Goal: Information Seeking & Learning: Learn about a topic

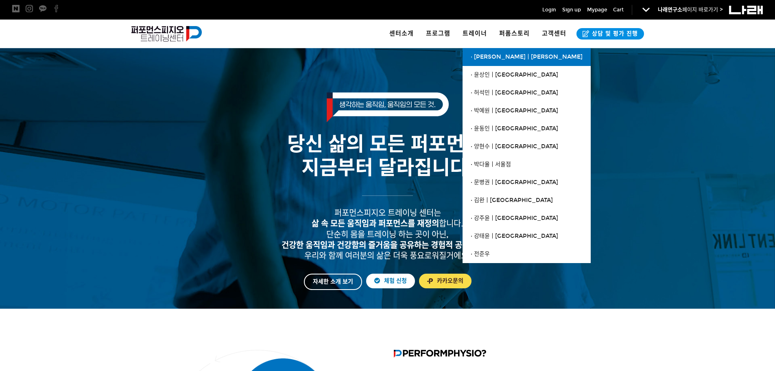
click at [494, 51] on link "· [PERSON_NAME]ㅣ[PERSON_NAME]" at bounding box center [527, 57] width 128 height 18
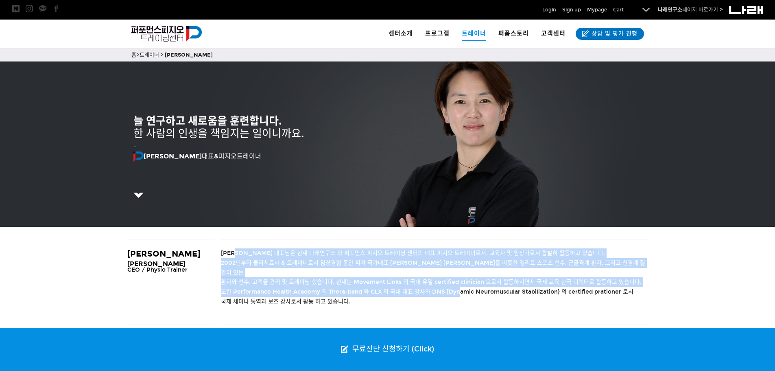
drag, startPoint x: 239, startPoint y: 249, endPoint x: 456, endPoint y: 289, distance: 220.0
click at [456, 288] on div "조현정 대표님은 현재 나래연구소 와 퍼포먼스 피지오 트레이닝 센터의 대표 피지오 트레이너로서, 교육자 및 임상가로서 활발히 활동하고 있습니다.…" at bounding box center [434, 281] width 427 height 85
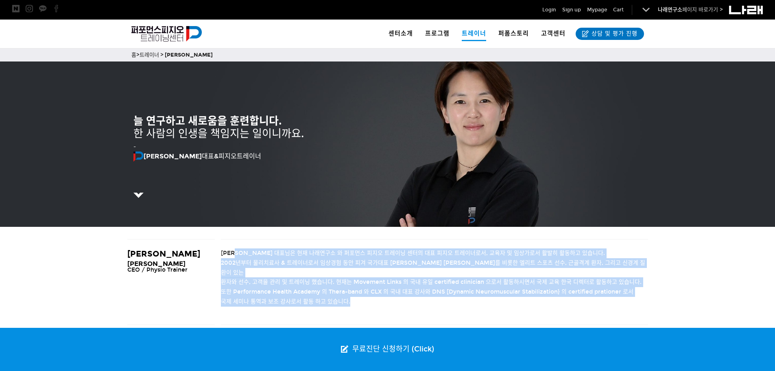
click at [453, 297] on p "국제 세미나 통역과 보조 강사로서 활동 하고 있습니다." at bounding box center [434, 302] width 427 height 10
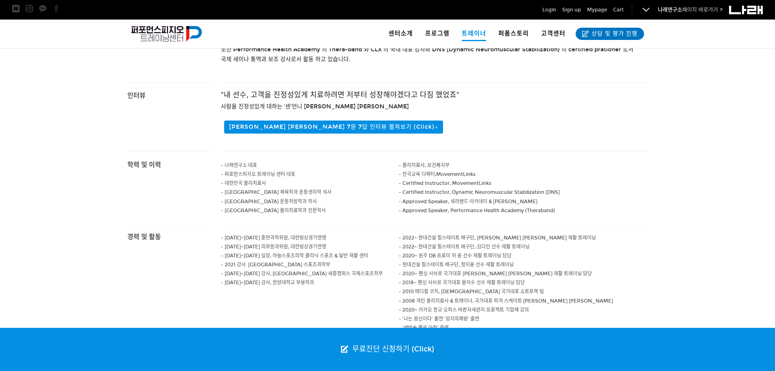
scroll to position [244, 0]
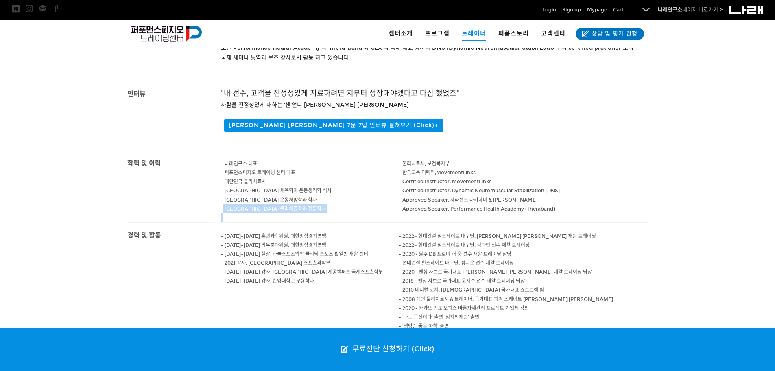
drag, startPoint x: 223, startPoint y: 200, endPoint x: 340, endPoint y: 203, distance: 116.8
click at [340, 203] on div "- 나래연구소 대표 - 퍼포먼스피지오 트레이닝 센터 대표 - 대한민국 물리치료사 - 고려대학교 체육학과 운동생리학 석사 - 남서울 대학교 운동…" at bounding box center [310, 186] width 178 height 72
click at [340, 213] on p at bounding box center [310, 217] width 178 height 9
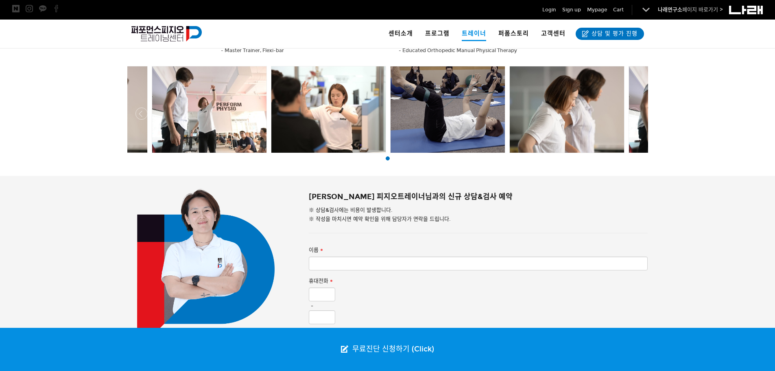
scroll to position [610, 0]
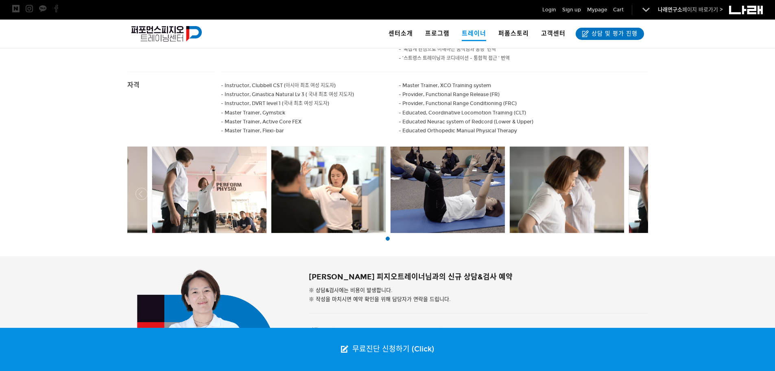
click at [235, 173] on div at bounding box center [209, 189] width 114 height 86
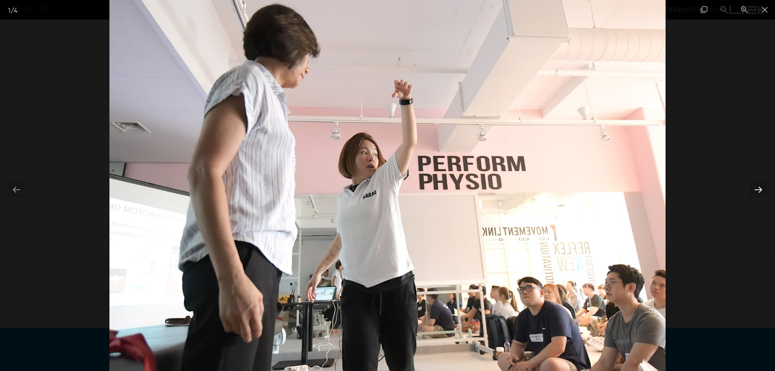
click at [758, 190] on div at bounding box center [758, 189] width 17 height 16
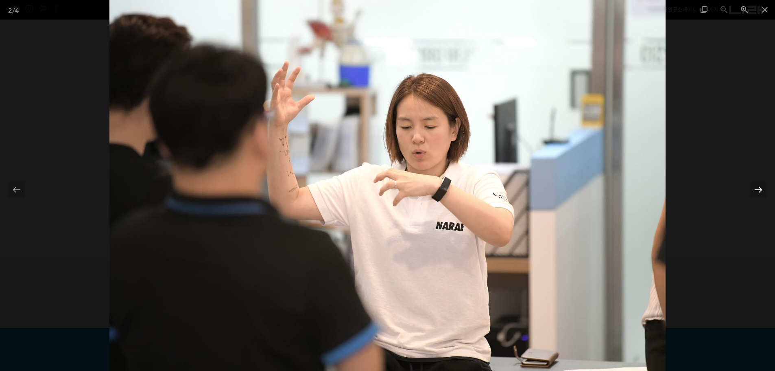
click at [758, 190] on div at bounding box center [758, 189] width 17 height 16
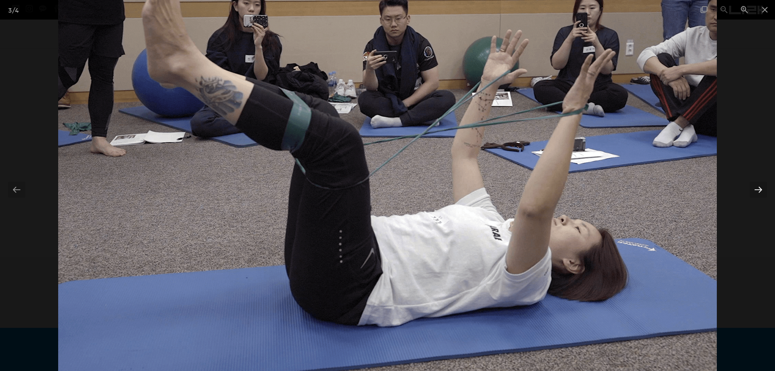
click at [758, 190] on div at bounding box center [758, 189] width 17 height 16
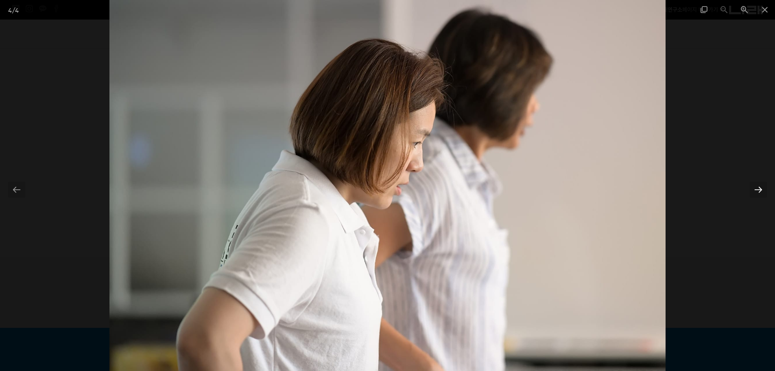
click at [758, 190] on div at bounding box center [758, 189] width 17 height 16
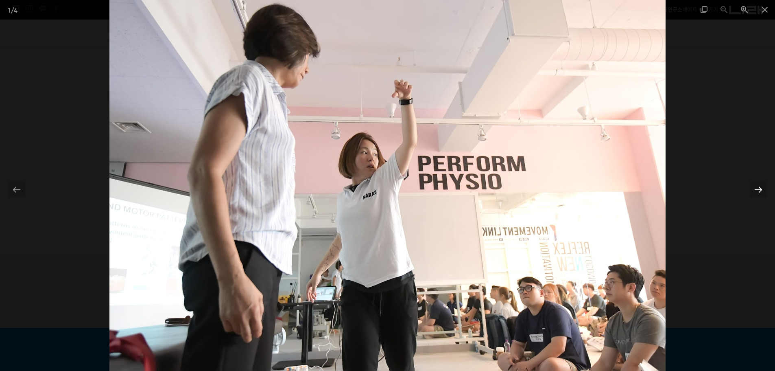
click at [758, 190] on div at bounding box center [758, 189] width 17 height 16
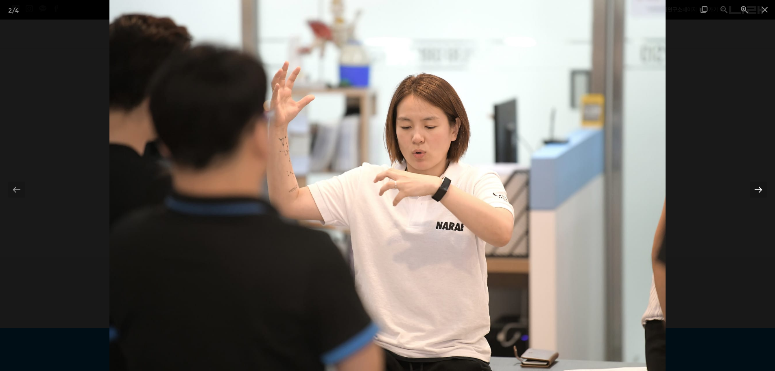
click at [758, 190] on div at bounding box center [758, 189] width 17 height 16
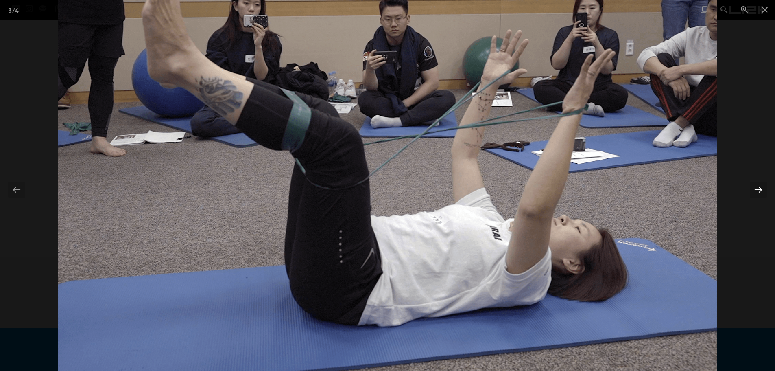
click at [758, 190] on div at bounding box center [758, 189] width 17 height 16
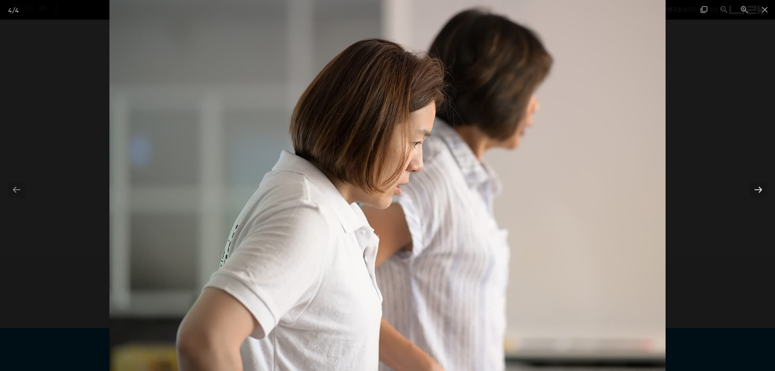
click at [758, 190] on div at bounding box center [758, 189] width 17 height 16
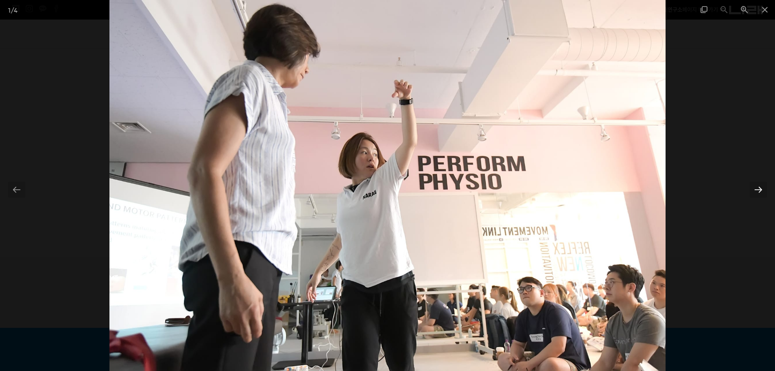
click at [758, 190] on div at bounding box center [758, 189] width 17 height 16
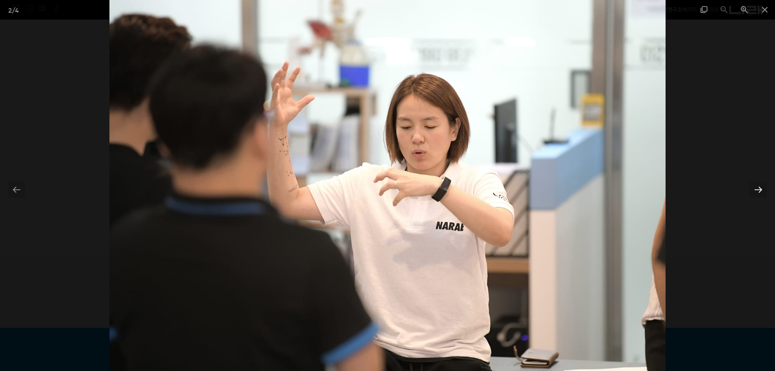
click at [758, 190] on div at bounding box center [758, 189] width 17 height 16
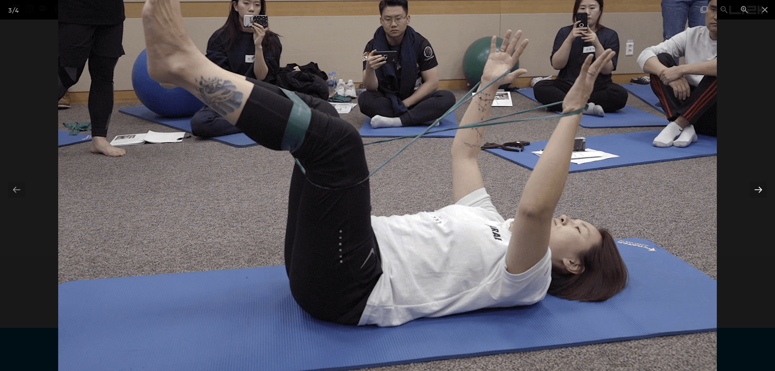
click at [758, 190] on div at bounding box center [758, 189] width 17 height 16
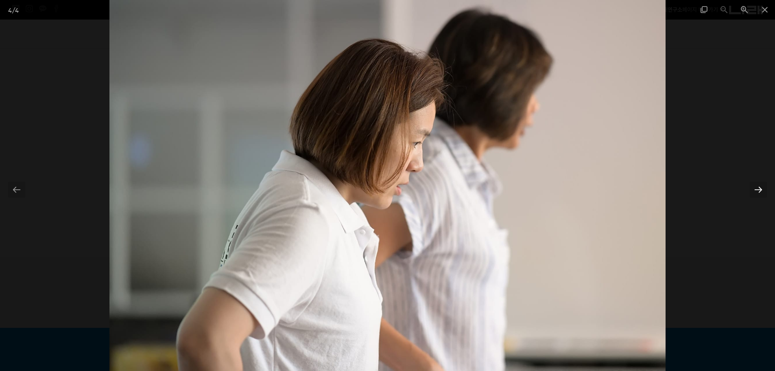
click at [758, 190] on div at bounding box center [758, 189] width 17 height 16
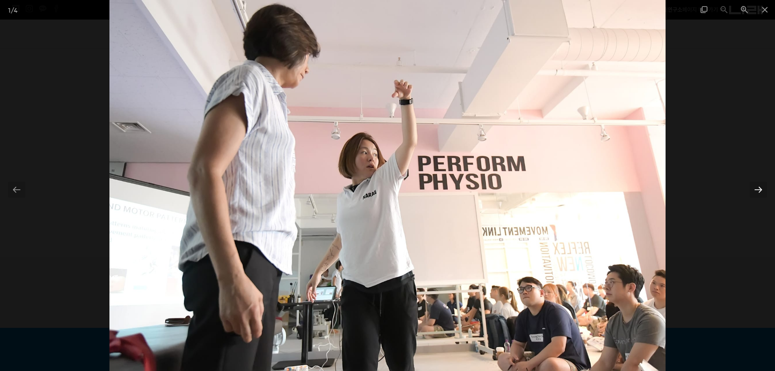
click at [758, 190] on div at bounding box center [758, 189] width 17 height 16
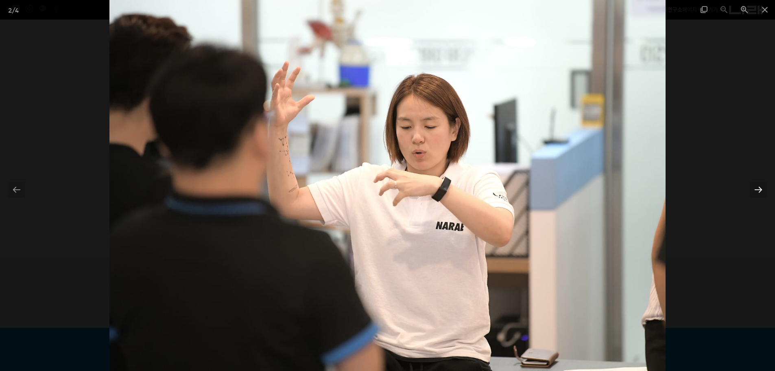
click at [760, 191] on div at bounding box center [758, 189] width 17 height 16
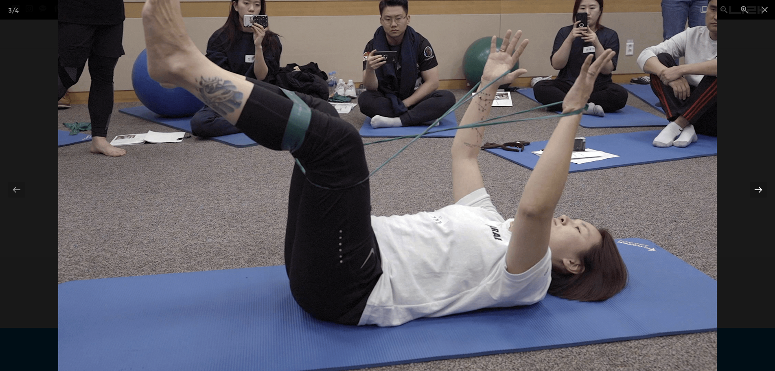
click at [758, 188] on div at bounding box center [758, 189] width 17 height 16
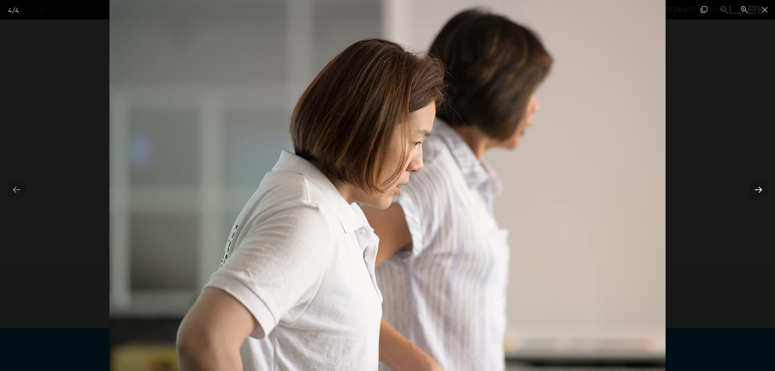
click at [758, 188] on div at bounding box center [758, 189] width 17 height 16
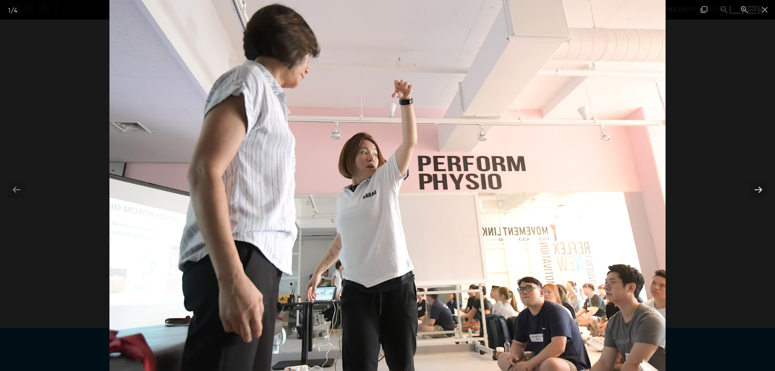
click at [758, 188] on div at bounding box center [758, 189] width 17 height 16
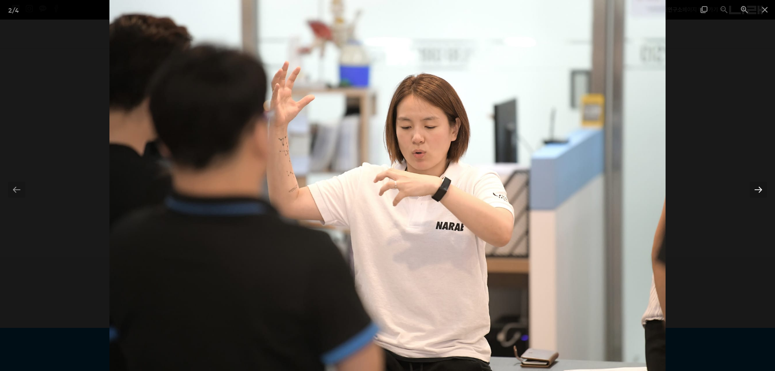
click at [758, 188] on div at bounding box center [758, 189] width 17 height 16
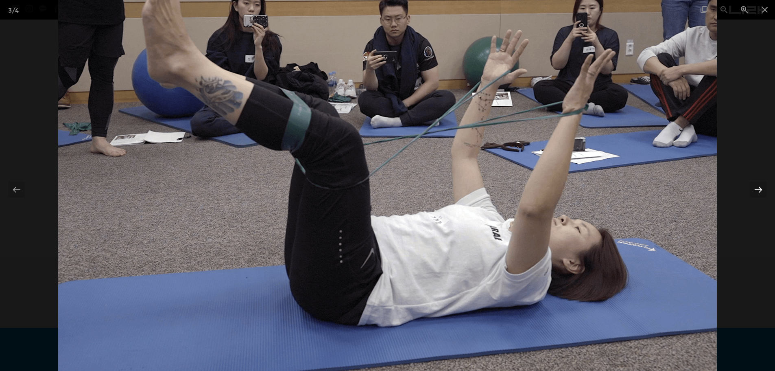
click at [758, 188] on div at bounding box center [758, 189] width 17 height 16
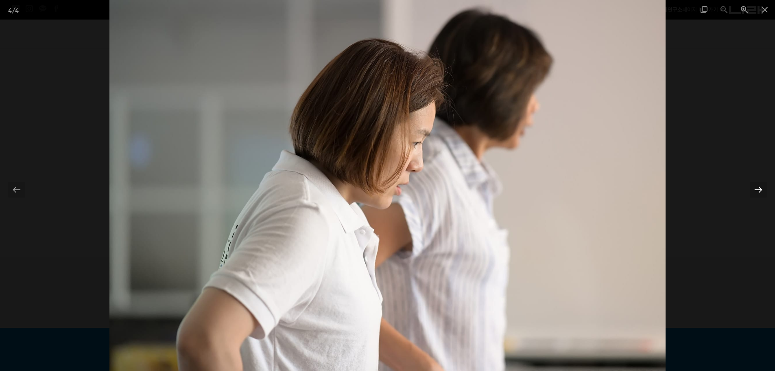
click at [758, 189] on div at bounding box center [758, 189] width 17 height 16
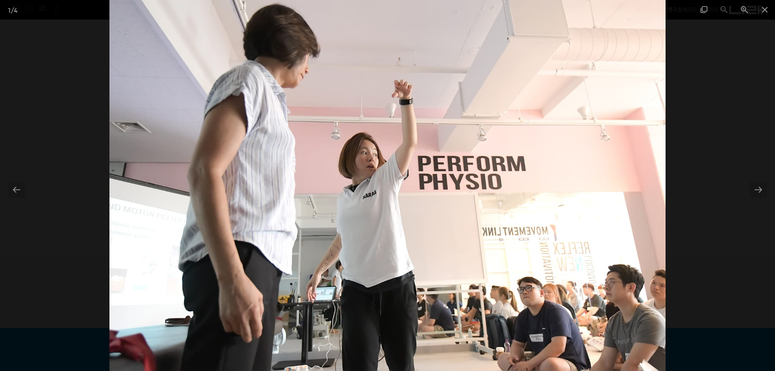
click at [697, 172] on div at bounding box center [387, 185] width 775 height 371
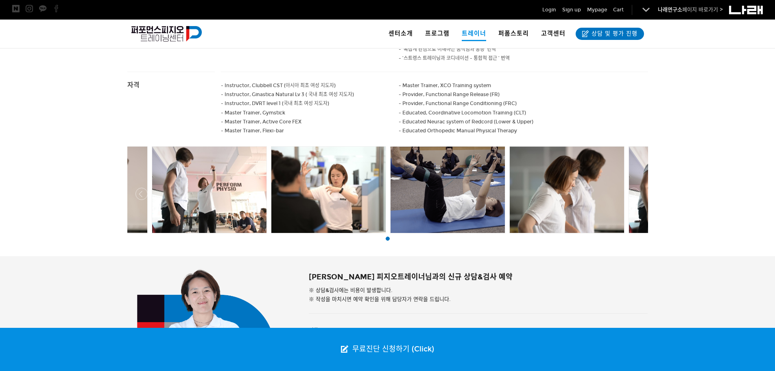
scroll to position [575, 0]
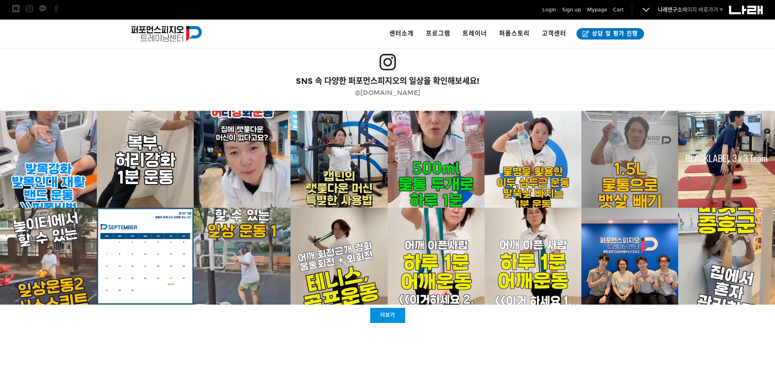
scroll to position [1571, 0]
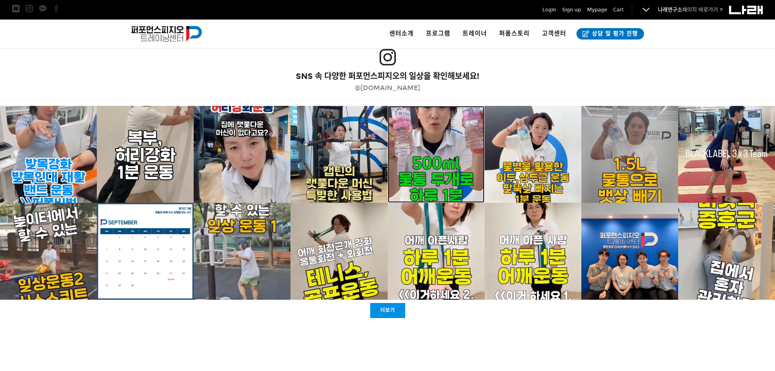
click at [441, 175] on p at bounding box center [436, 154] width 97 height 97
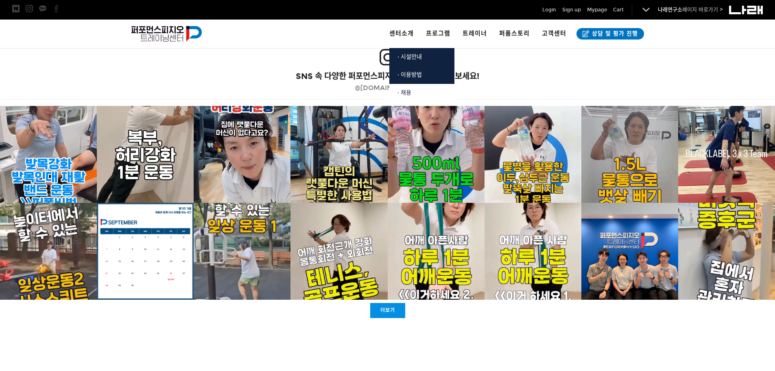
click at [429, 96] on link "· 채용" at bounding box center [421, 93] width 65 height 18
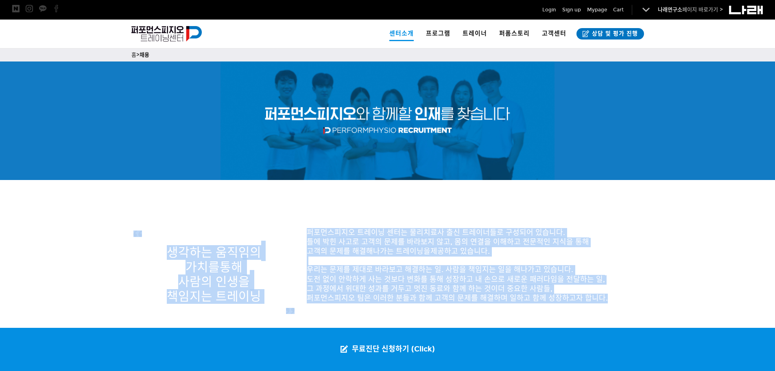
drag, startPoint x: 345, startPoint y: 199, endPoint x: 605, endPoint y: 306, distance: 280.9
click at [605, 300] on p "도전 없이 안락하게 사는 것보다 변화를 통해 성장하고 내 손으로 새로운 패러다임을 전달하는 일, 그 과정에서 위대한 성과를 거두고 멋진 동료와…" at bounding box center [474, 289] width 335 height 28
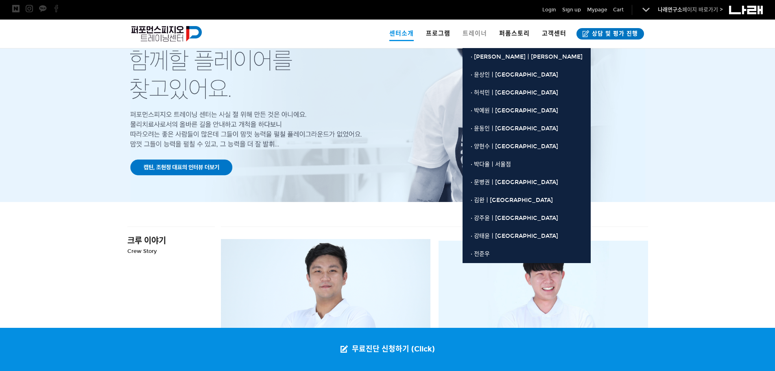
scroll to position [611, 0]
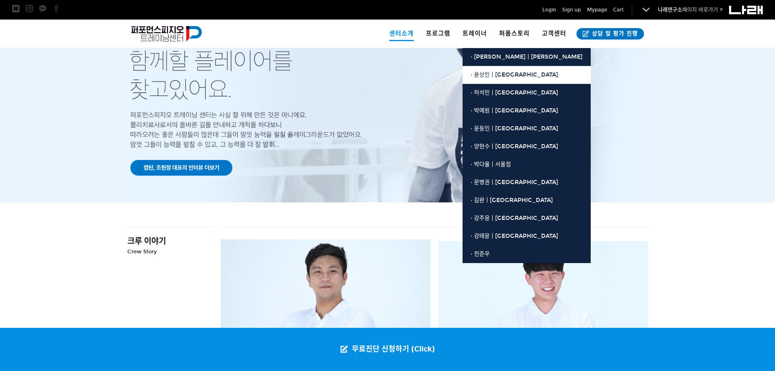
click at [506, 77] on span "· 윤상인ㅣ[GEOGRAPHIC_DATA]" at bounding box center [514, 74] width 87 height 7
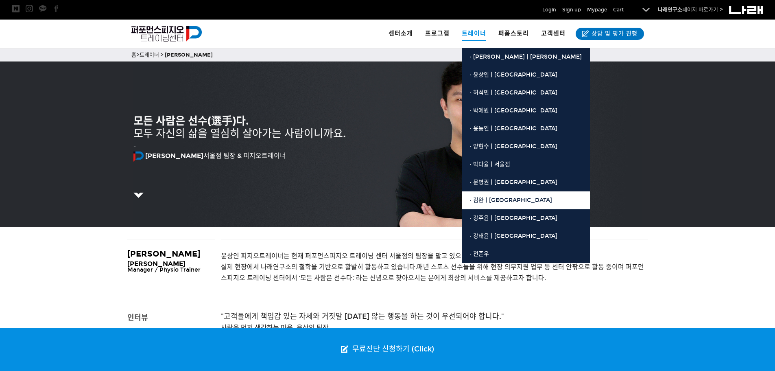
click at [507, 200] on link "· 김완ㅣ[GEOGRAPHIC_DATA]" at bounding box center [526, 200] width 128 height 18
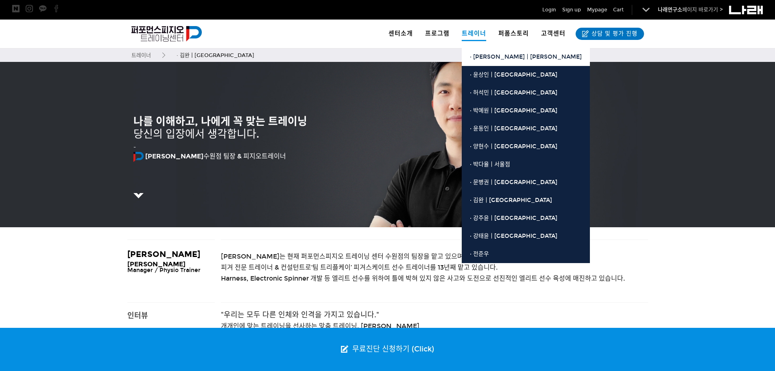
click at [487, 58] on span "· [PERSON_NAME]ㅣ[PERSON_NAME]" at bounding box center [526, 56] width 112 height 7
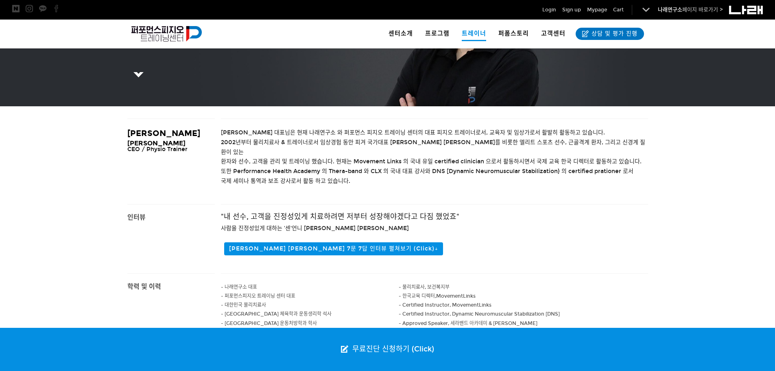
scroll to position [121, 0]
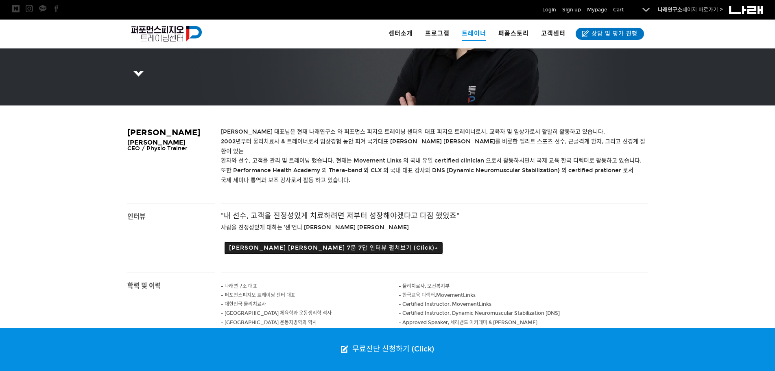
click at [305, 242] on button "조현정 대표 7문 7답 인터뷰 펼쳐보기 (Click)↓" at bounding box center [333, 247] width 219 height 13
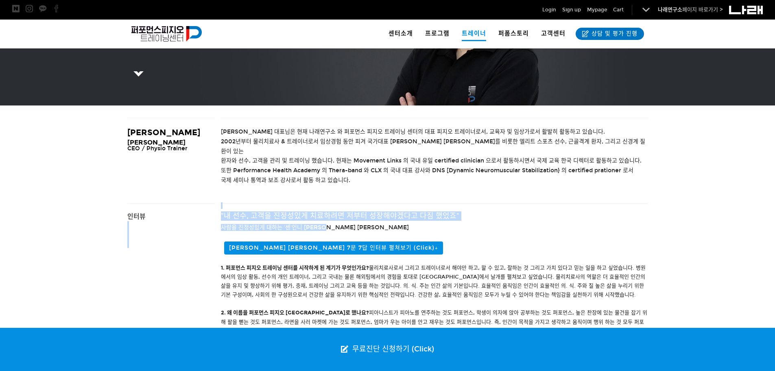
drag, startPoint x: 229, startPoint y: 205, endPoint x: 375, endPoint y: 216, distance: 146.1
click at [375, 225] on h4 "사람을 진정성있게 대하는 '센'언니 조현정 대표" at bounding box center [434, 227] width 427 height 4
drag, startPoint x: 355, startPoint y: 216, endPoint x: 239, endPoint y: 199, distance: 117.2
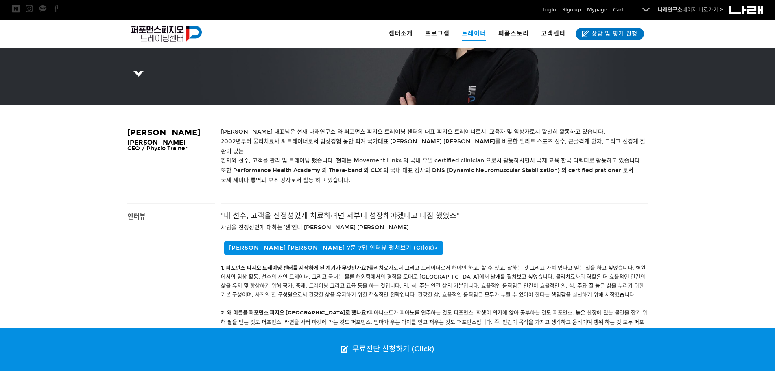
click at [385, 232] on p at bounding box center [434, 236] width 427 height 9
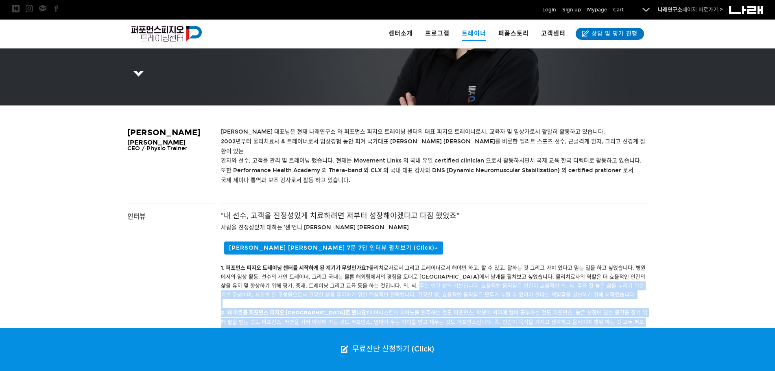
drag, startPoint x: 447, startPoint y: 313, endPoint x: 461, endPoint y: 322, distance: 16.8
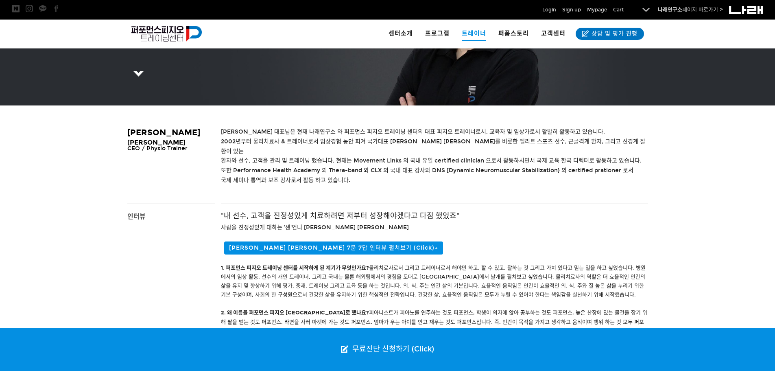
click at [450, 254] on p at bounding box center [434, 258] width 427 height 9
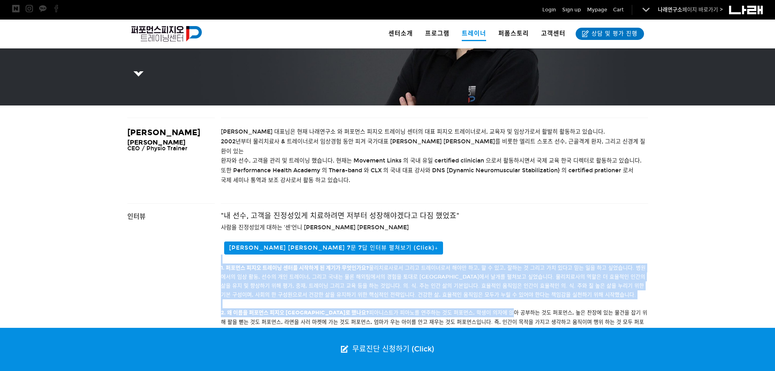
drag, startPoint x: 450, startPoint y: 247, endPoint x: 485, endPoint y: 307, distance: 69.3
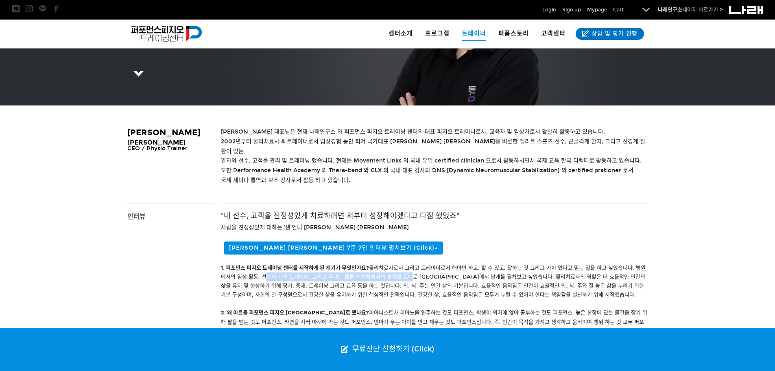
drag, startPoint x: 263, startPoint y: 265, endPoint x: 408, endPoint y: 267, distance: 144.9
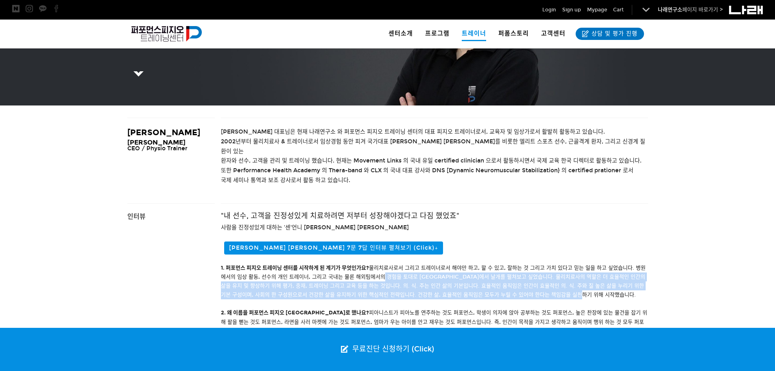
drag, startPoint x: 382, startPoint y: 266, endPoint x: 590, endPoint y: 288, distance: 209.2
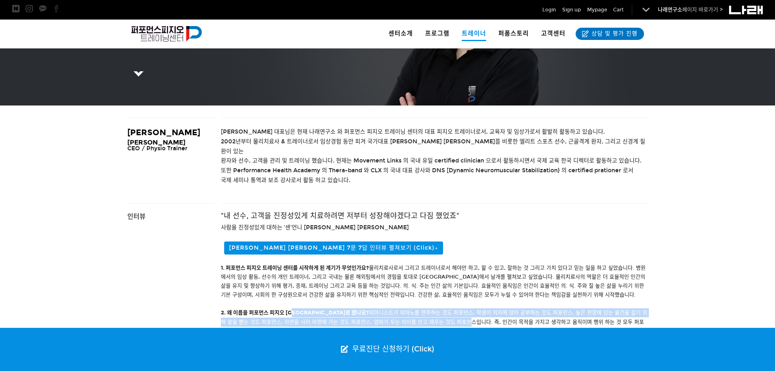
drag, startPoint x: 306, startPoint y: 306, endPoint x: 441, endPoint y: 310, distance: 134.3
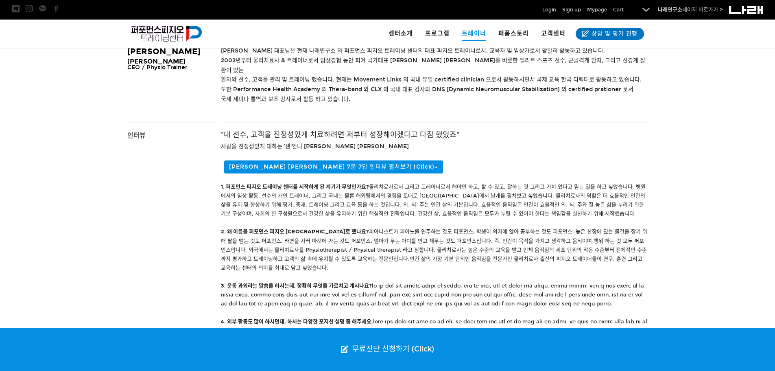
scroll to position [203, 0]
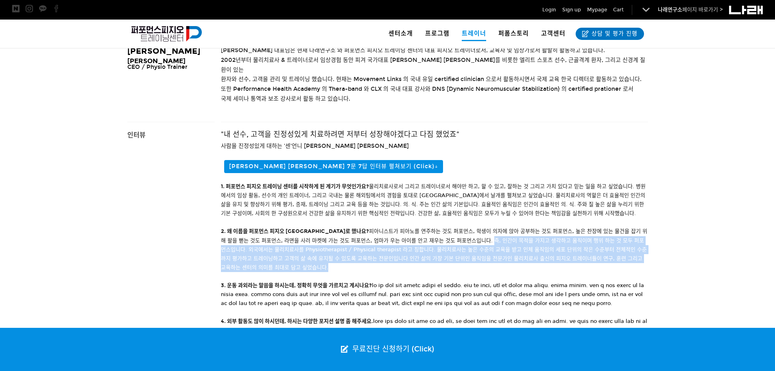
drag, startPoint x: 461, startPoint y: 230, endPoint x: 286, endPoint y: 257, distance: 176.6
click at [286, 257] on div "1. 퍼포먼스 피지오 트레이닝 센터를 시작하게 된 계기가 무엇인가요? 물리치료사로서 그리고 트레이너로서 해야만 하고, 할 수 있고, 잘하는 것…" at bounding box center [434, 335] width 427 height 306
click at [286, 258] on div "1. 퍼포먼스 피지오 트레이닝 센터를 시작하게 된 계기가 무엇인가요? 물리치료사로서 그리고 트레이너로서 해야만 하고, 할 수 있고, 잘하는 것…" at bounding box center [434, 335] width 427 height 306
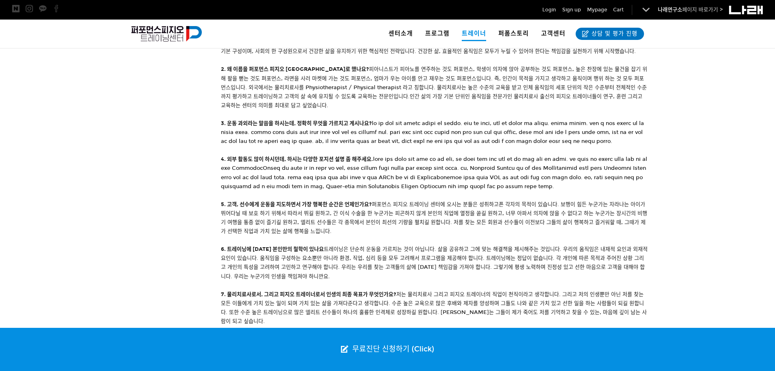
scroll to position [365, 0]
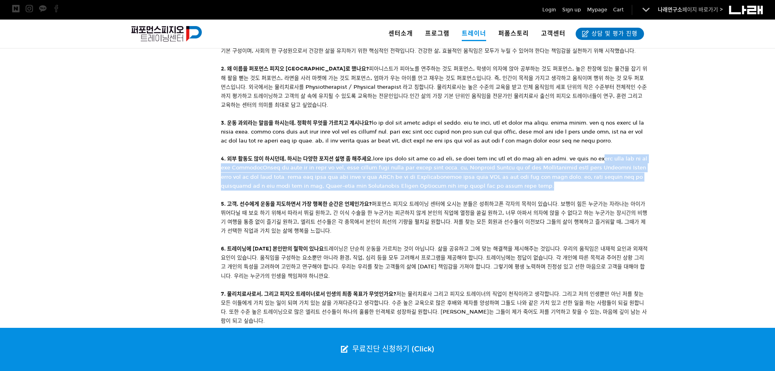
drag, startPoint x: 337, startPoint y: 179, endPoint x: 429, endPoint y: 216, distance: 99.8
click at [429, 216] on div "1. 퍼포먼스 피지오 트레이닝 센터를 시작하게 된 계기가 무엇인가요? 물리치료사로서 그리고 트레이너로서 해야만 하고, 할 수 있고, 잘하는 것…" at bounding box center [434, 173] width 427 height 306
click at [426, 216] on div "1. 퍼포먼스 피지오 트레이닝 센터를 시작하게 된 계기가 무엇인가요? 물리치료사로서 그리고 트레이너로서 해야만 하고, 할 수 있고, 잘하는 것…" at bounding box center [434, 173] width 427 height 306
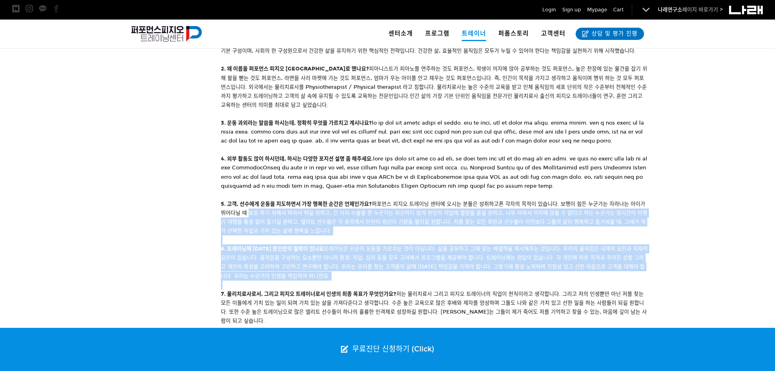
drag, startPoint x: 247, startPoint y: 241, endPoint x: 304, endPoint y: 308, distance: 88.1
click at [304, 308] on div "1. 퍼포먼스 피지오 트레이닝 센터를 시작하게 된 계기가 무엇인가요? 물리치료사로서 그리고 트레이너로서 해야만 하고, 할 수 있고, 잘하는 것…" at bounding box center [434, 173] width 427 height 306
click at [306, 289] on p at bounding box center [434, 284] width 427 height 9
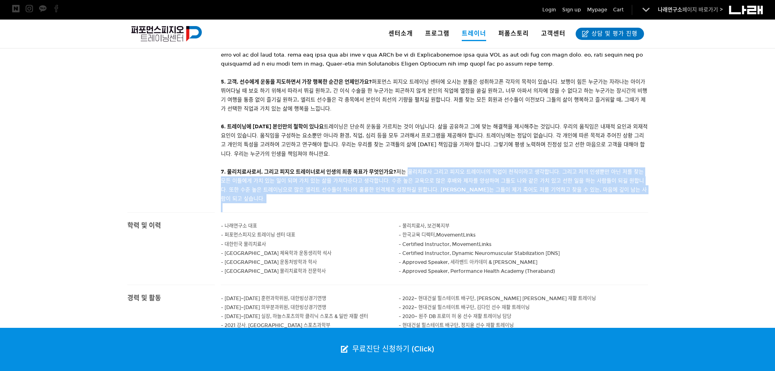
drag, startPoint x: 554, startPoint y: 228, endPoint x: 409, endPoint y: 199, distance: 148.0
click at [409, 199] on div ""내 선수, 고객을 진정성있게 치료하려면 저부터 성장해야겠다고 다짐 했었죠" 사람을 진정성있게 대하는 '센'언니 조현정 대표 조현정 대표 7문…" at bounding box center [434, 25] width 427 height 374
click at [424, 203] on div "1. 퍼포먼스 피지오 트레이닝 센터를 시작하게 된 계기가 무엇인가요? 물리치료사로서 그리고 트레이너로서 해야만 하고, 할 수 있고, 잘하는 것…" at bounding box center [434, 50] width 427 height 306
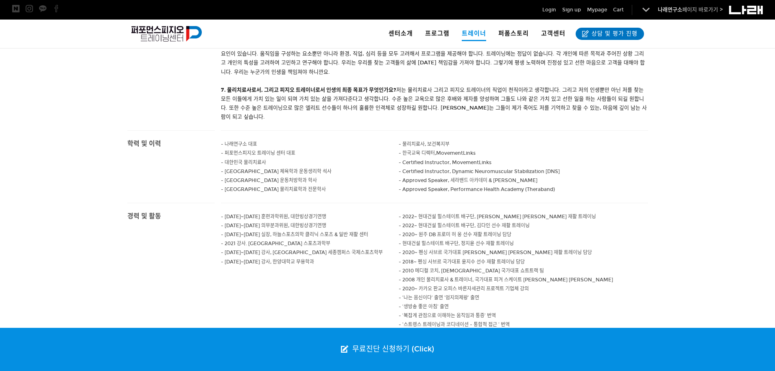
scroll to position [568, 0]
drag, startPoint x: 227, startPoint y: 230, endPoint x: 367, endPoint y: 283, distance: 149.1
click at [367, 283] on div "- 2014~2017 훈련과학위원, 대한빙상경기연맹 - 2014~2017 의무분과위원, 대한빙상경기연맹 - 2002~2009 실장, 하늘스포츠…" at bounding box center [310, 243] width 178 height 81
click at [367, 267] on p "- 2015.09.01~2015.12.21 강사, 한양대학교 무용학과" at bounding box center [310, 262] width 178 height 9
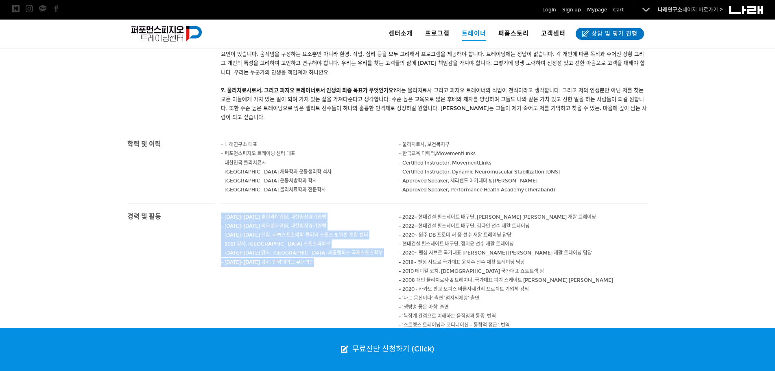
drag, startPoint x: 358, startPoint y: 284, endPoint x: 218, endPoint y: 231, distance: 150.2
click at [218, 231] on div "- 2014~2017 훈련과학위원, 대한빙상경기연맹 - 2014~2017 의무분과위원, 대한빙상경기연맹 - 2002~2009 실장, 하늘스포츠…" at bounding box center [434, 270] width 439 height 135
click at [373, 275] on p at bounding box center [310, 271] width 178 height 9
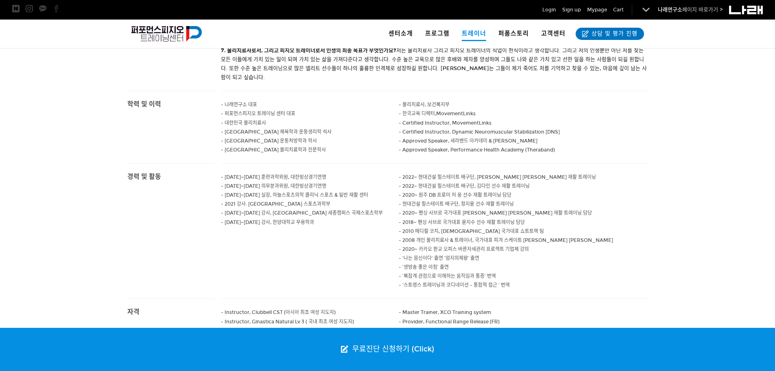
scroll to position [609, 0]
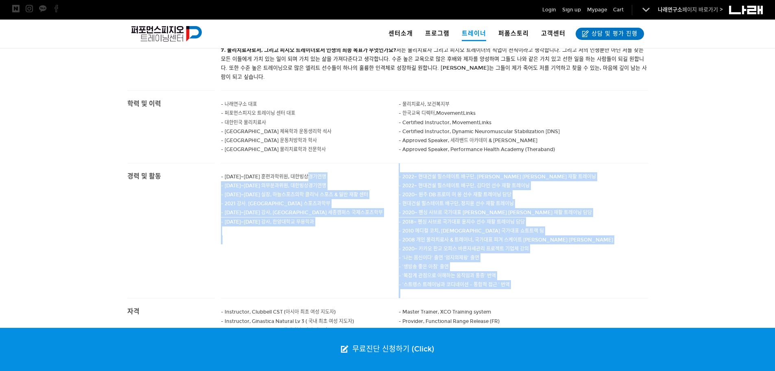
drag, startPoint x: 534, startPoint y: 306, endPoint x: 398, endPoint y: 195, distance: 175.9
click at [398, 195] on div "- 2014~2017 훈련과학위원, 대한빙상경기연맹 - 2014~2017 의무분과위원, 대한빙상경기연맹 - 2002~2009 실장, 하늘스포츠…" at bounding box center [434, 230] width 427 height 135
click at [605, 208] on p "- 현대건설 힐스테이트 배구단, 정지윤 선수 재활 트레이닝" at bounding box center [523, 203] width 249 height 9
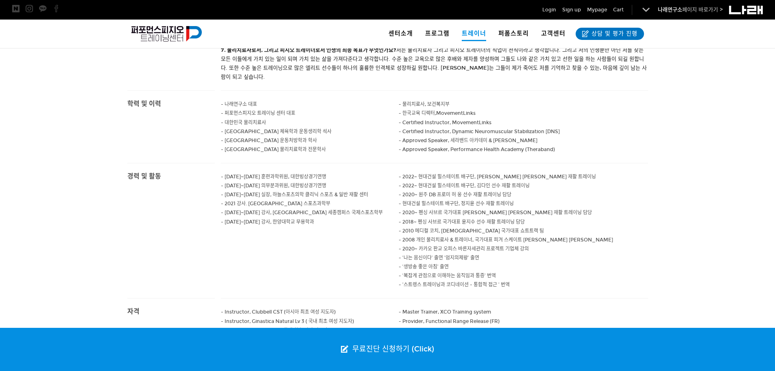
drag, startPoint x: 605, startPoint y: 219, endPoint x: 607, endPoint y: 225, distance: 6.8
click at [606, 208] on p "- 현대건설 힐스테이트 배구단, 정지윤 선수 재활 트레이닝" at bounding box center [523, 203] width 249 height 9
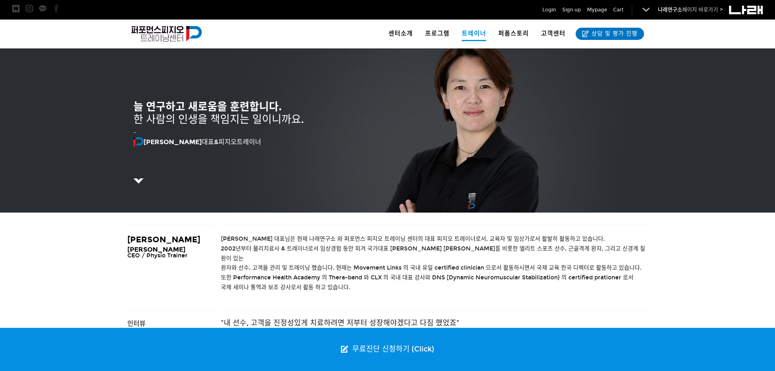
scroll to position [0, 0]
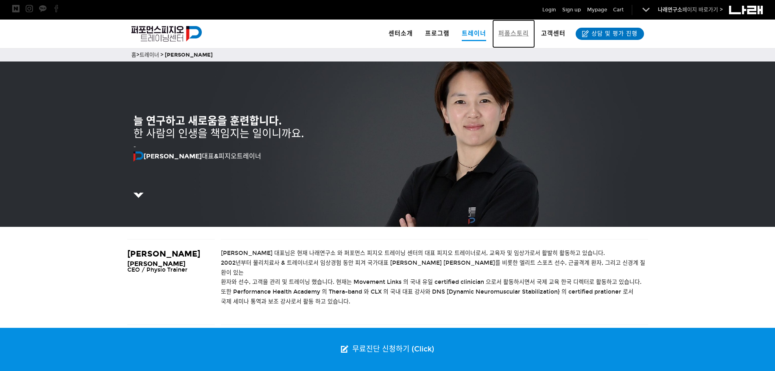
click at [521, 33] on span "퍼폼스토리" at bounding box center [513, 33] width 31 height 7
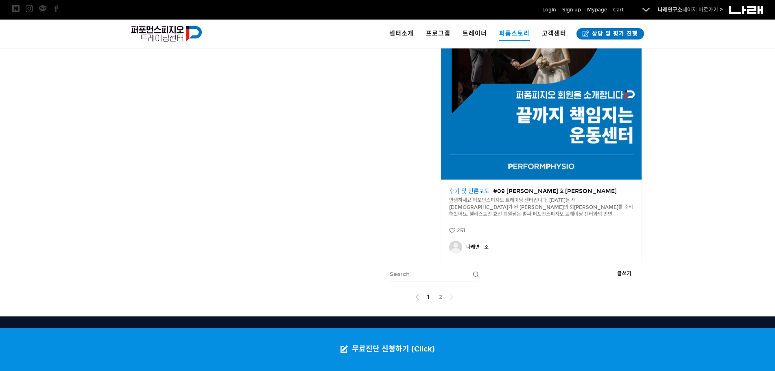
scroll to position [1392, 0]
